Goal: Navigation & Orientation: Find specific page/section

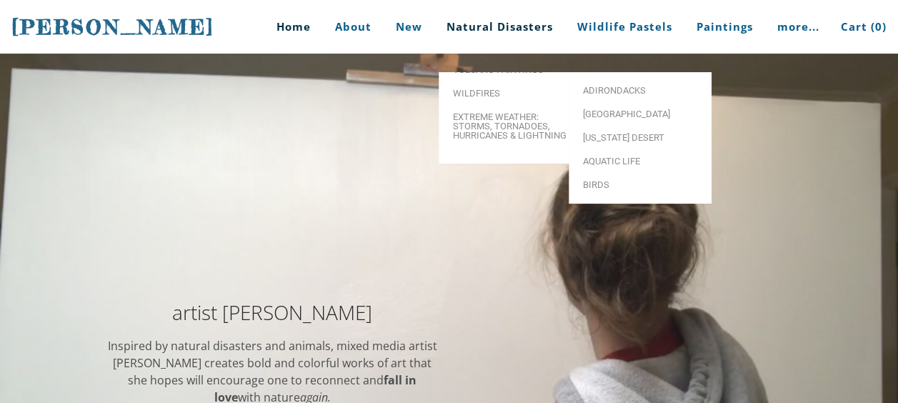
click at [526, 29] on link "Natural Disasters" at bounding box center [500, 27] width 128 height 54
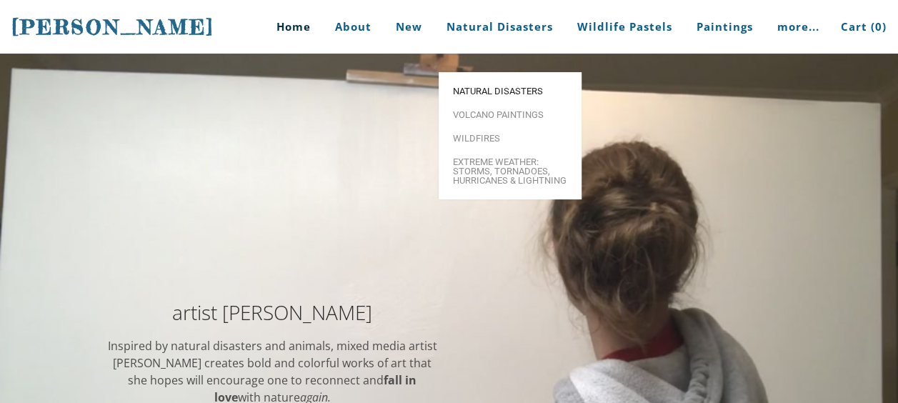
click at [520, 86] on span "Natural Disasters" at bounding box center [510, 90] width 114 height 9
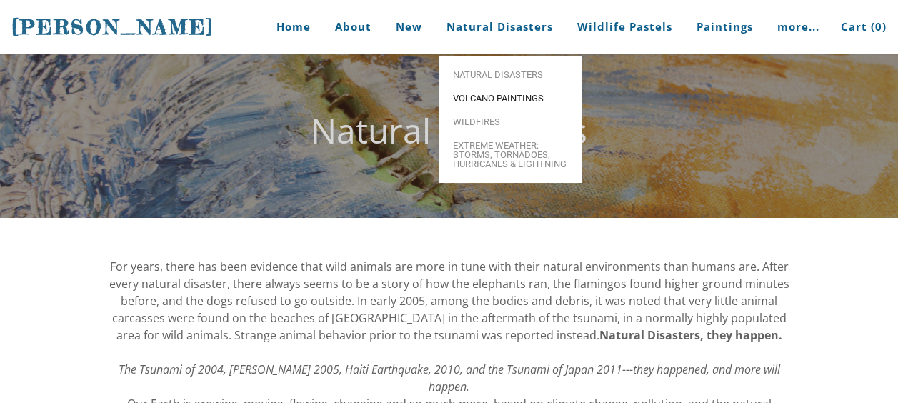
click at [473, 96] on span "Volcano paintings" at bounding box center [510, 98] width 114 height 9
